Goal: Task Accomplishment & Management: Manage account settings

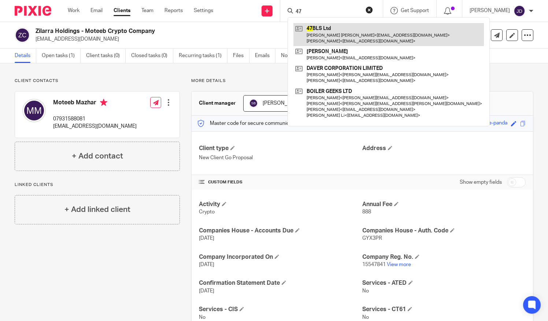
type input "47"
click at [319, 34] on link at bounding box center [388, 34] width 190 height 23
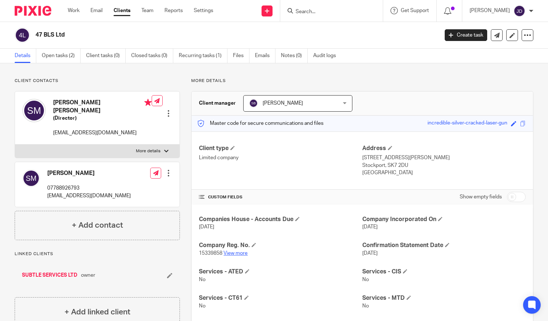
click at [234, 251] on link "View more" at bounding box center [235, 253] width 24 height 5
drag, startPoint x: 517, startPoint y: 196, endPoint x: 512, endPoint y: 197, distance: 5.2
click at [517, 196] on input "checkbox" at bounding box center [516, 197] width 19 height 10
checkbox input "true"
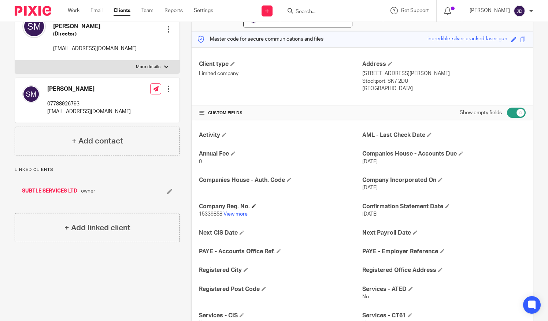
scroll to position [110, 0]
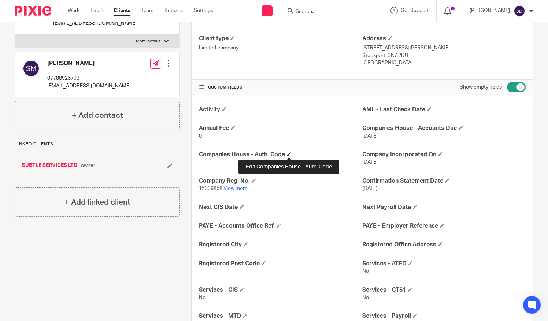
click at [289, 152] on span at bounding box center [289, 154] width 4 height 4
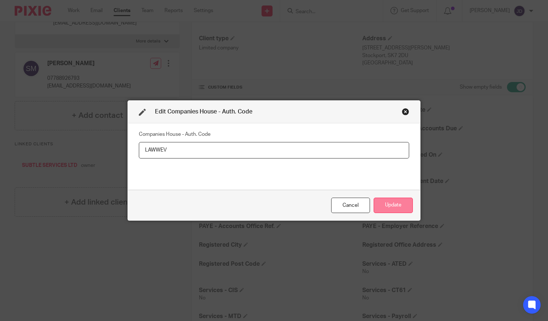
type input "LAWWEV"
click at [387, 205] on button "Update" at bounding box center [392, 206] width 39 height 16
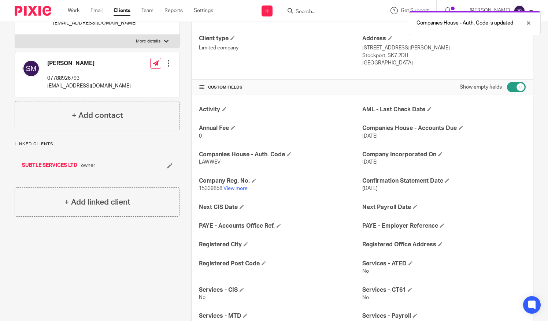
click at [507, 83] on input "checkbox" at bounding box center [516, 87] width 19 height 10
checkbox input "false"
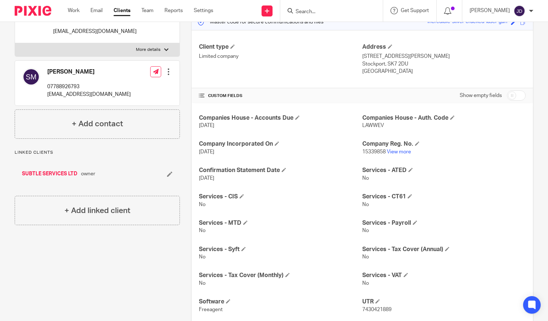
scroll to position [98, 0]
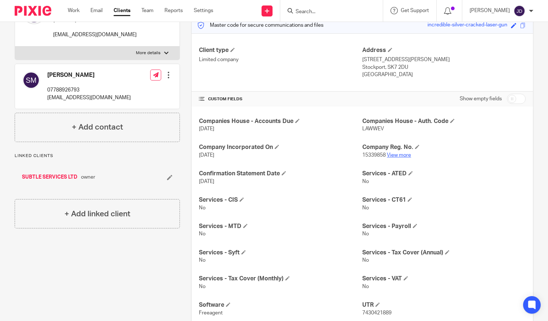
click at [399, 154] on link "View more" at bounding box center [399, 155] width 24 height 5
